Goal: Information Seeking & Learning: Learn about a topic

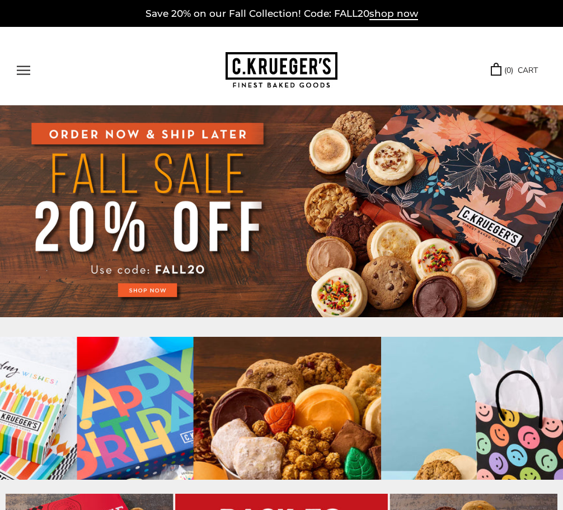
click at [27, 67] on button "Open navigation" at bounding box center [23, 71] width 13 height 10
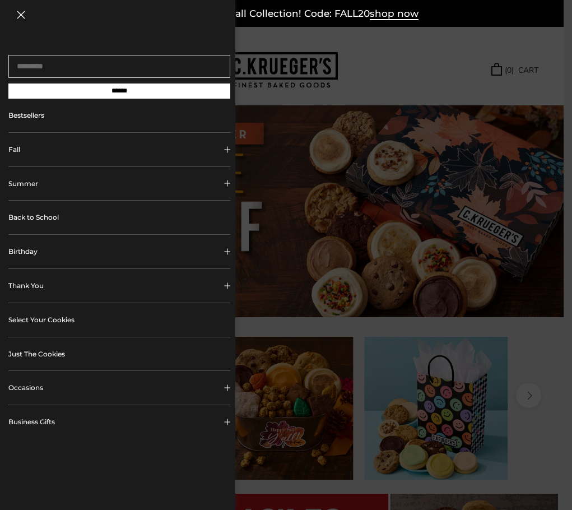
click at [52, 352] on link "Just The Cookies" at bounding box center [119, 354] width 222 height 34
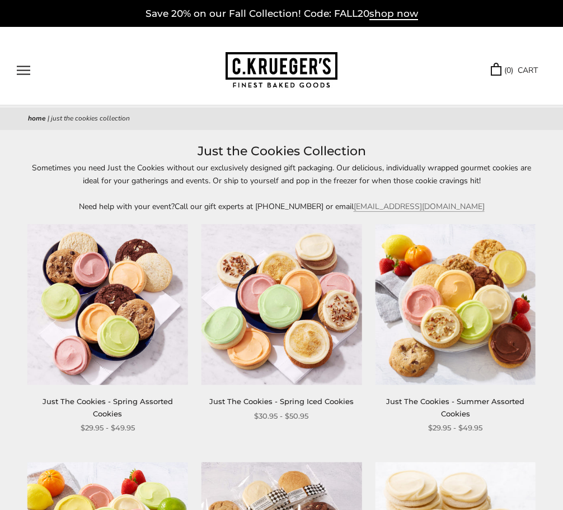
click at [19, 73] on button "Open navigation" at bounding box center [23, 71] width 13 height 10
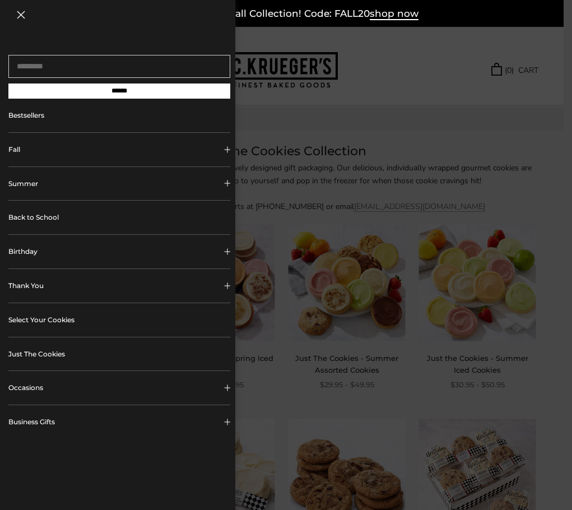
click at [30, 118] on link "Bestsellers" at bounding box center [119, 116] width 222 height 34
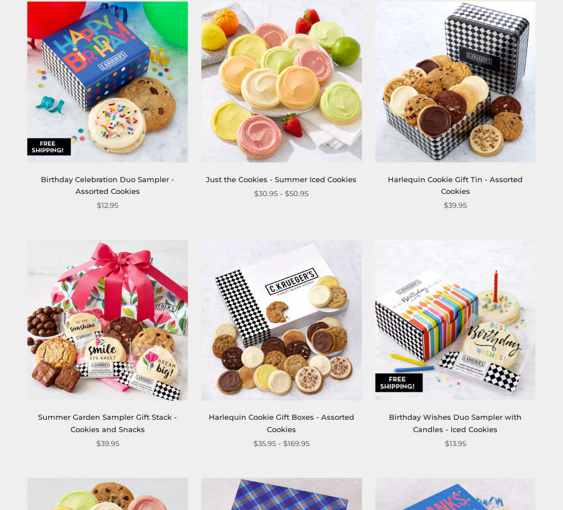
scroll to position [1176, 0]
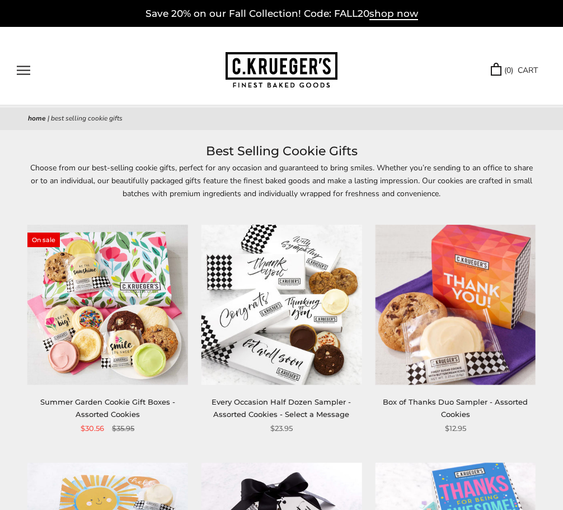
click at [27, 66] on button "Open navigation" at bounding box center [23, 71] width 13 height 10
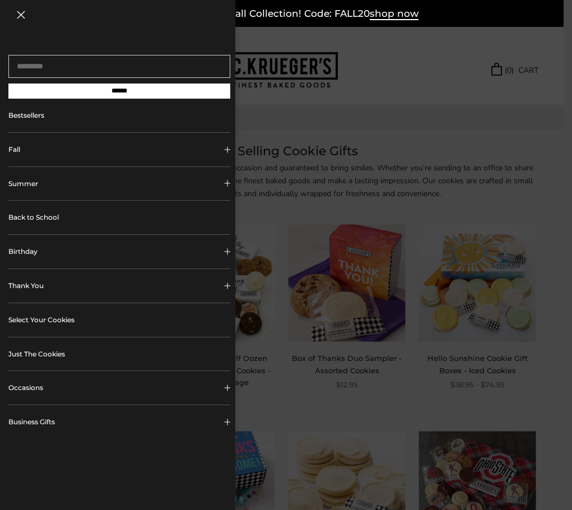
click at [60, 117] on link "Bestsellers" at bounding box center [119, 116] width 222 height 34
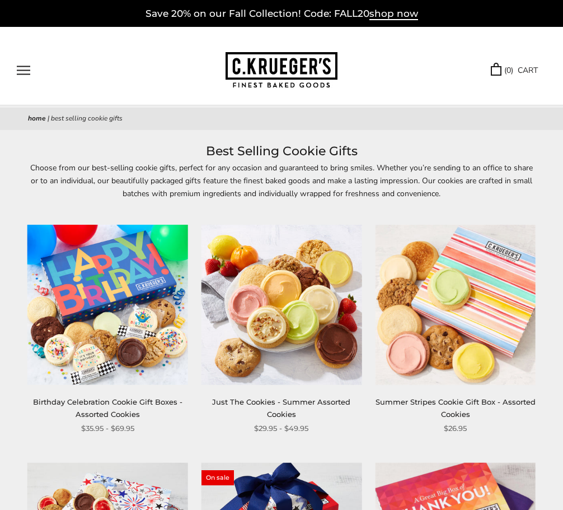
click at [30, 67] on button "Open navigation" at bounding box center [23, 71] width 13 height 10
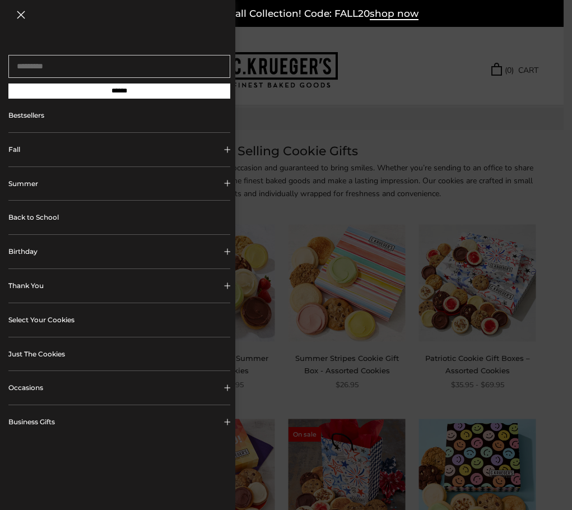
drag, startPoint x: 37, startPoint y: 386, endPoint x: 38, endPoint y: 376, distance: 9.6
click at [38, 383] on button "Occasions" at bounding box center [119, 388] width 222 height 34
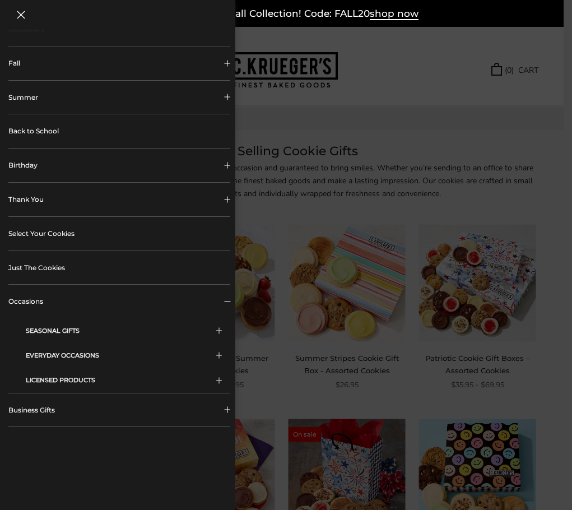
scroll to position [112, 0]
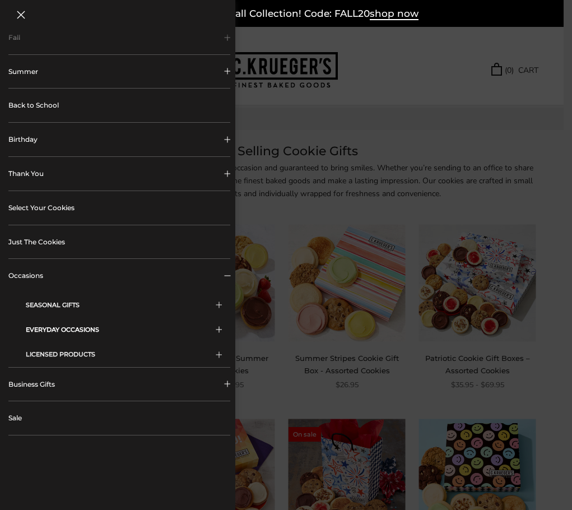
click at [73, 330] on button "EVERYDAY OCCASIONS" at bounding box center [124, 329] width 196 height 25
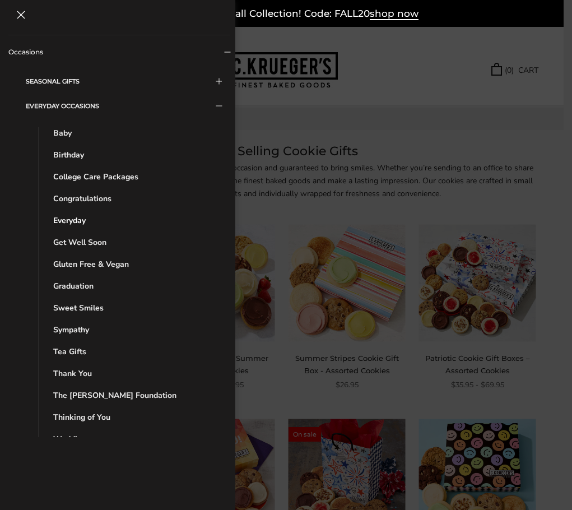
scroll to position [279, 0]
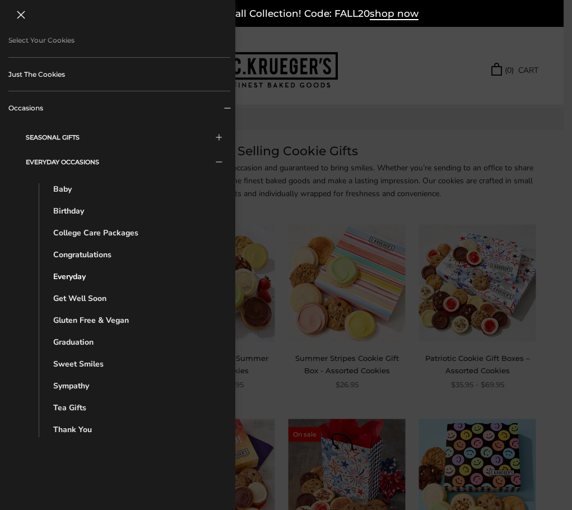
click at [80, 281] on link "Everyday" at bounding box center [127, 276] width 149 height 12
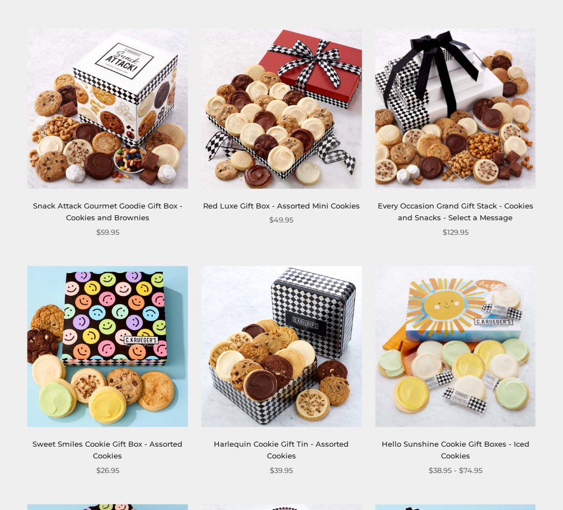
scroll to position [728, 0]
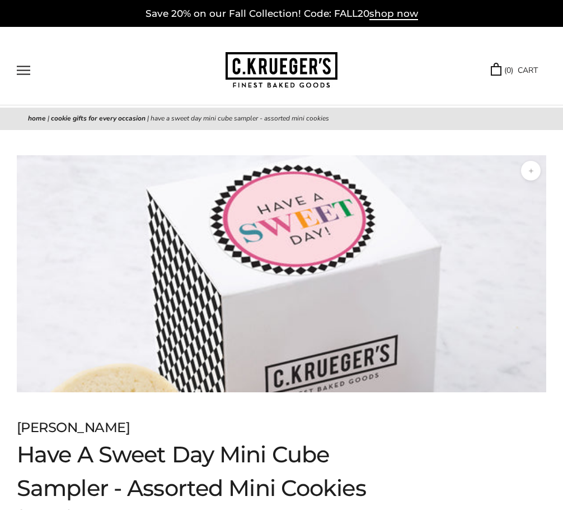
click at [22, 66] on button "Open navigation" at bounding box center [23, 71] width 13 height 10
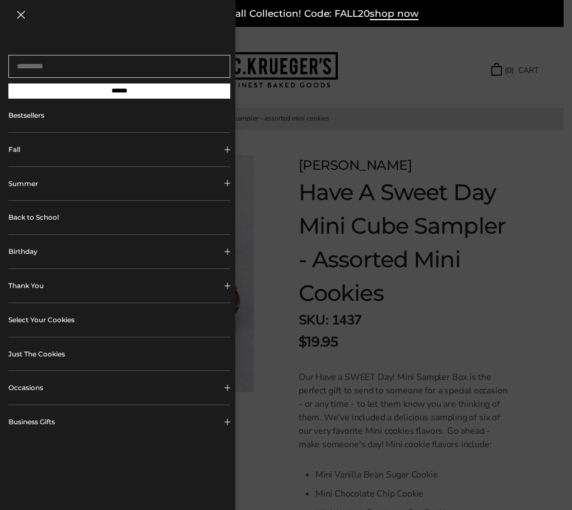
click at [30, 156] on button "Fall" at bounding box center [119, 150] width 222 height 34
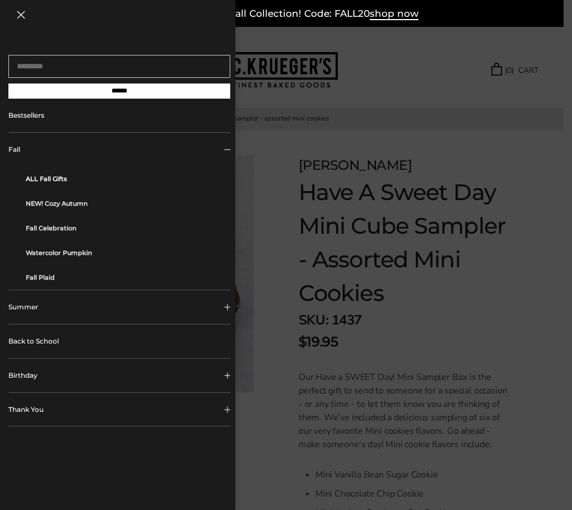
click at [46, 188] on link "ALL Fall Gifts" at bounding box center [124, 178] width 196 height 25
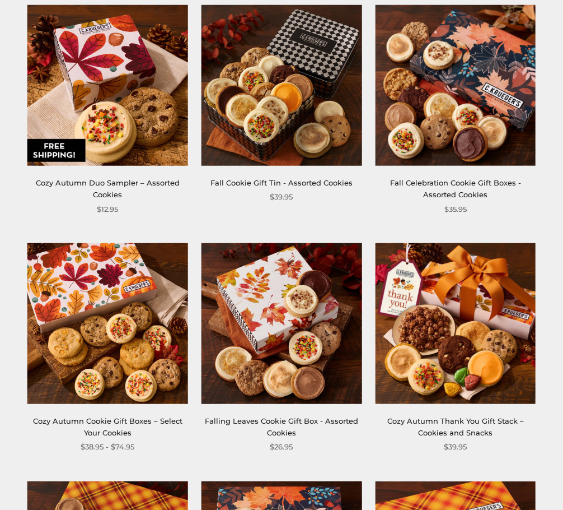
scroll to position [1008, 0]
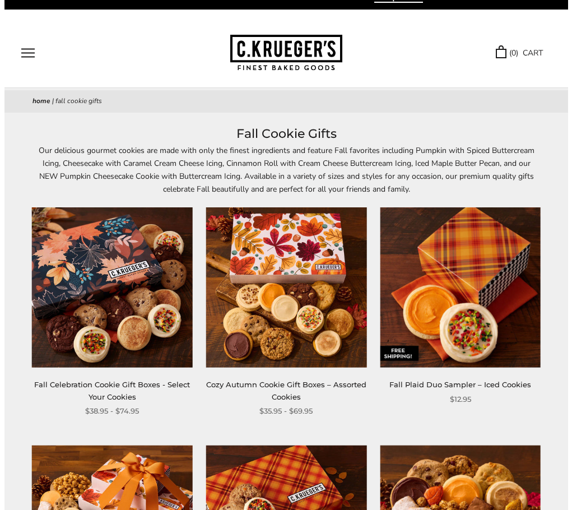
scroll to position [0, 0]
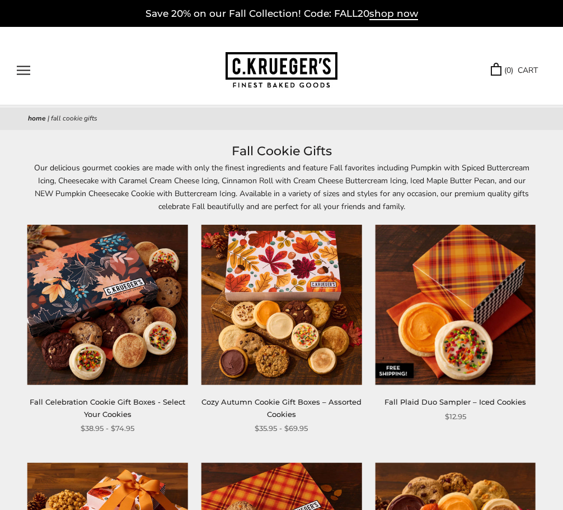
click at [26, 71] on button "Open navigation" at bounding box center [23, 71] width 13 height 10
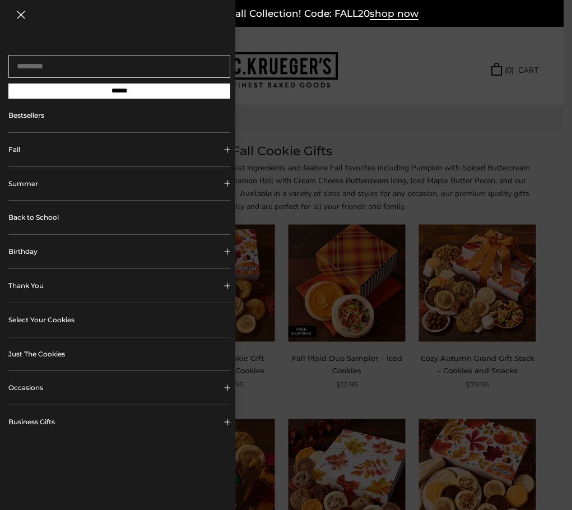
click at [16, 150] on button "Fall" at bounding box center [119, 150] width 222 height 34
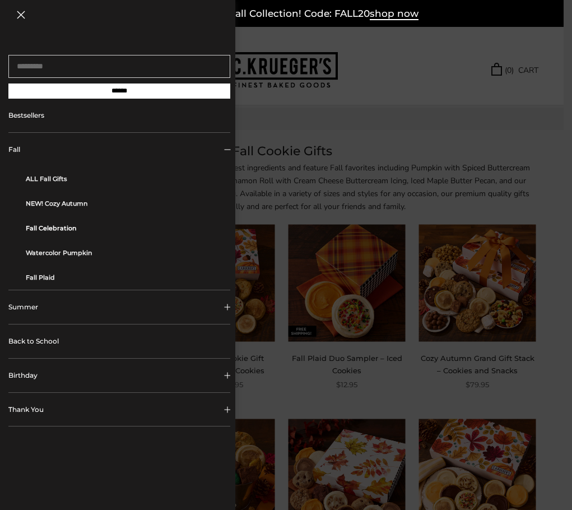
click at [48, 229] on link "Fall Celebration" at bounding box center [124, 228] width 196 height 25
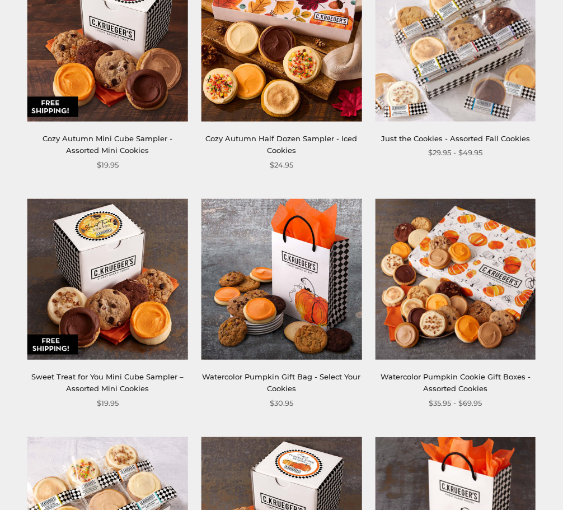
scroll to position [672, 0]
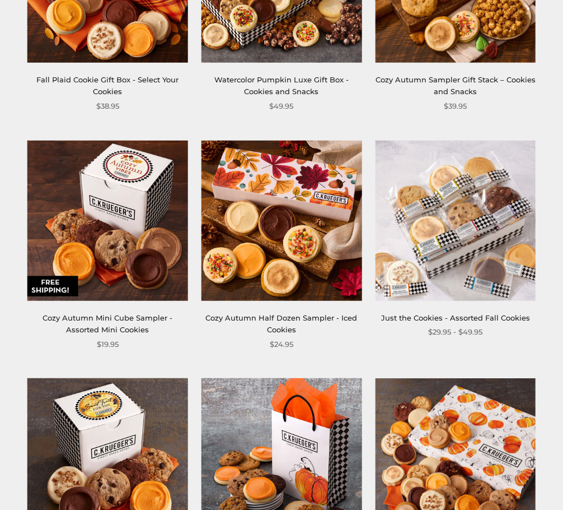
scroll to position [448, 0]
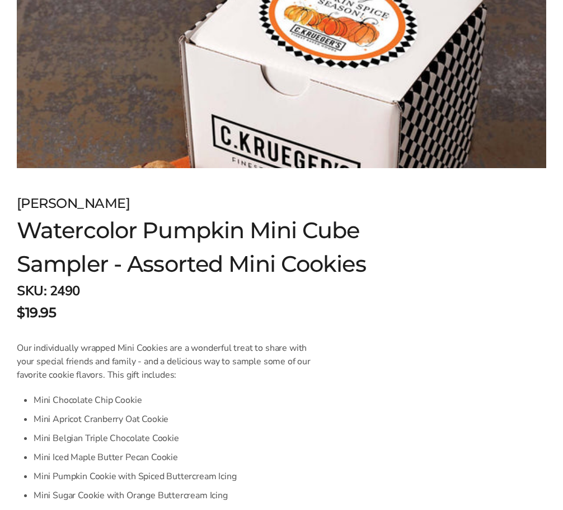
scroll to position [280, 0]
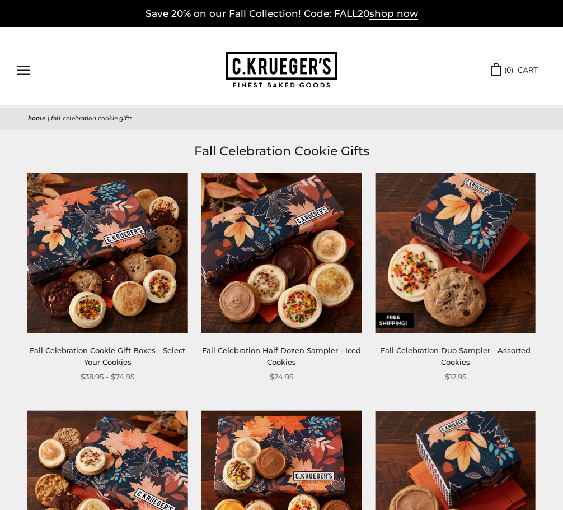
click at [26, 72] on button "Open navigation" at bounding box center [23, 71] width 13 height 10
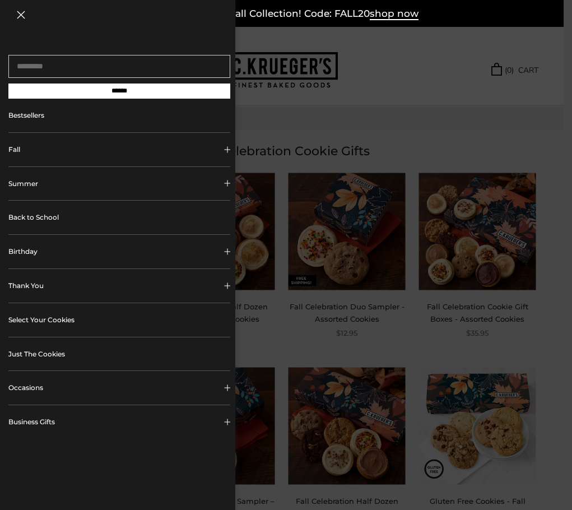
click at [71, 153] on button "Fall" at bounding box center [119, 150] width 222 height 34
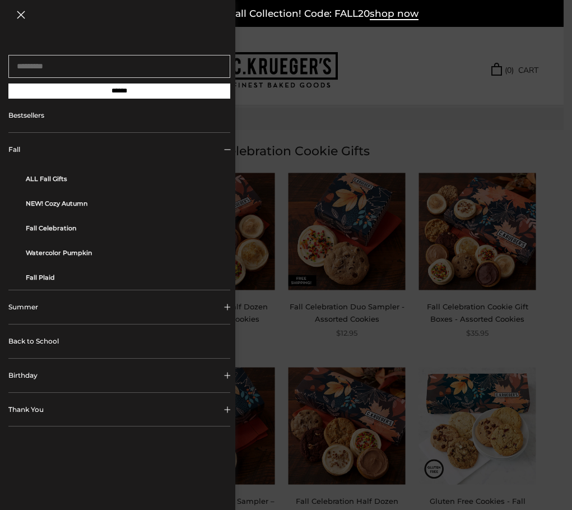
click at [71, 153] on button "Fall" at bounding box center [119, 150] width 222 height 34
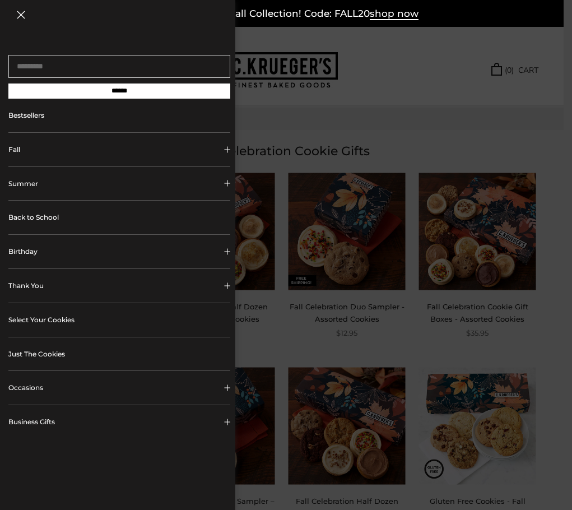
click at [40, 318] on link "Select Your Cookies" at bounding box center [119, 320] width 222 height 34
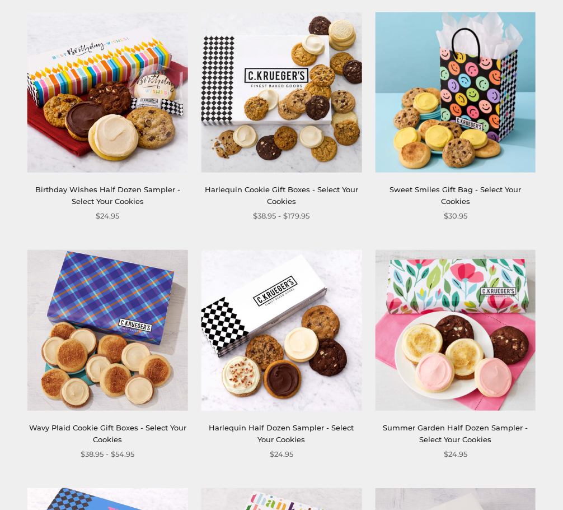
scroll to position [1176, 0]
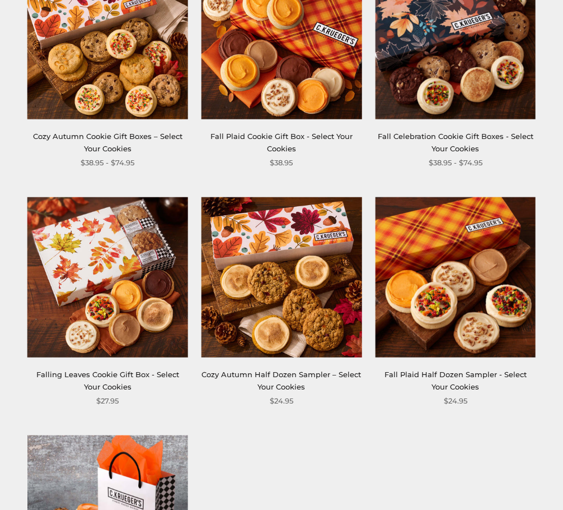
scroll to position [504, 0]
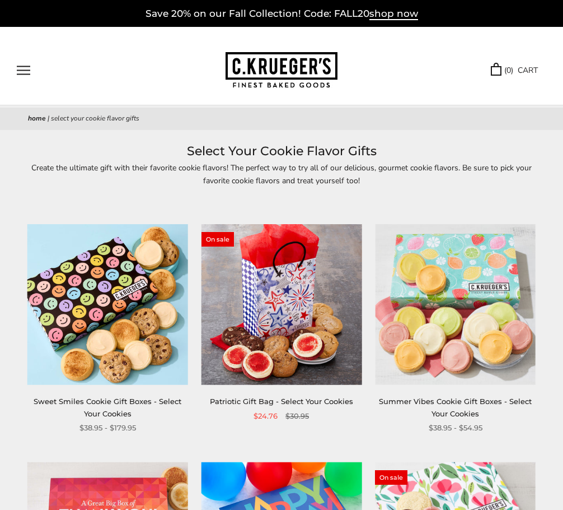
click at [19, 66] on div "******" at bounding box center [121, 71] width 209 height 10
click at [25, 66] on button "Open navigation" at bounding box center [23, 71] width 13 height 10
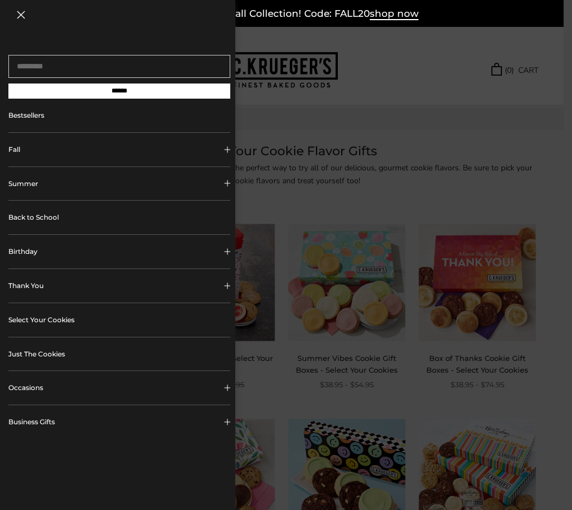
click at [71, 379] on button "Occasions" at bounding box center [119, 388] width 222 height 34
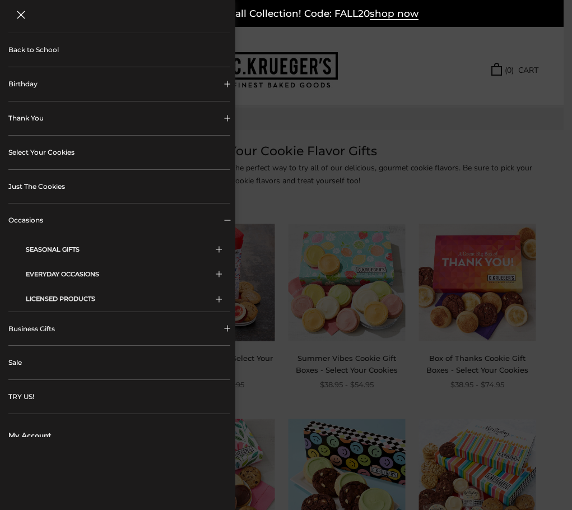
scroll to position [168, 0]
click at [54, 272] on button "EVERYDAY OCCASIONS" at bounding box center [124, 273] width 196 height 25
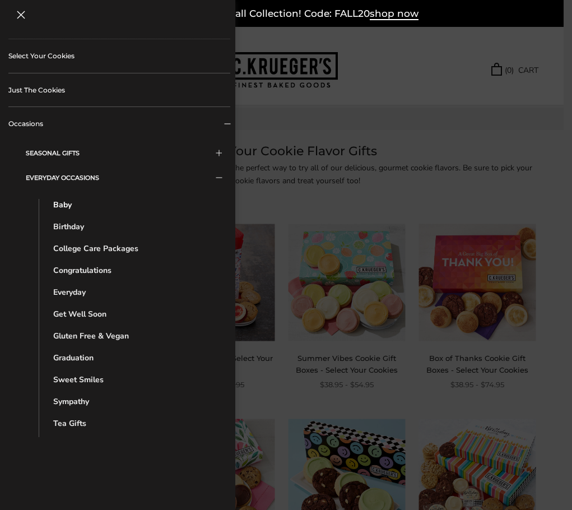
scroll to position [280, 0]
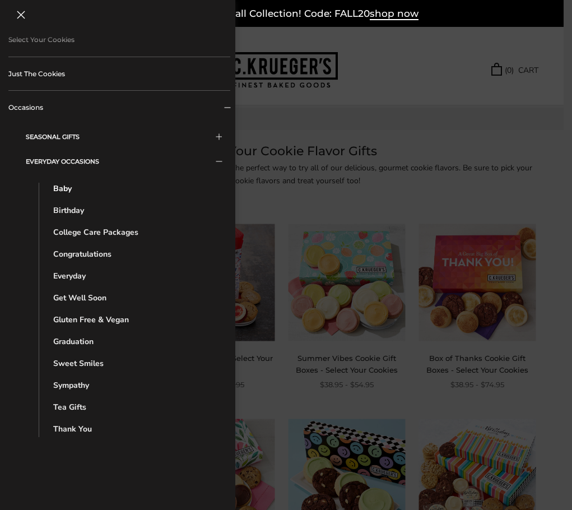
click at [63, 278] on link "Everyday" at bounding box center [127, 276] width 149 height 12
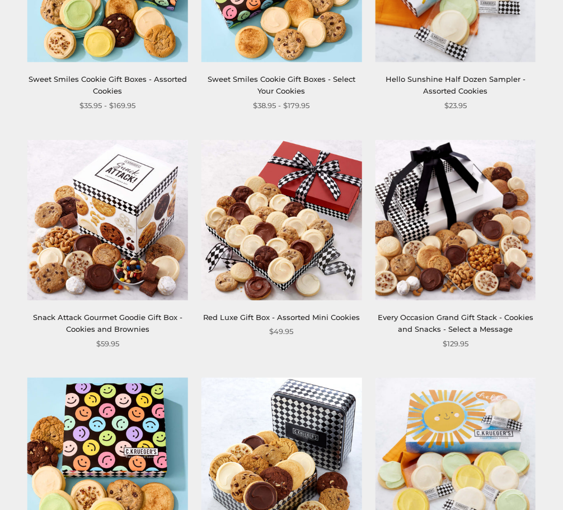
scroll to position [560, 0]
